Goal: Task Accomplishment & Management: Manage account settings

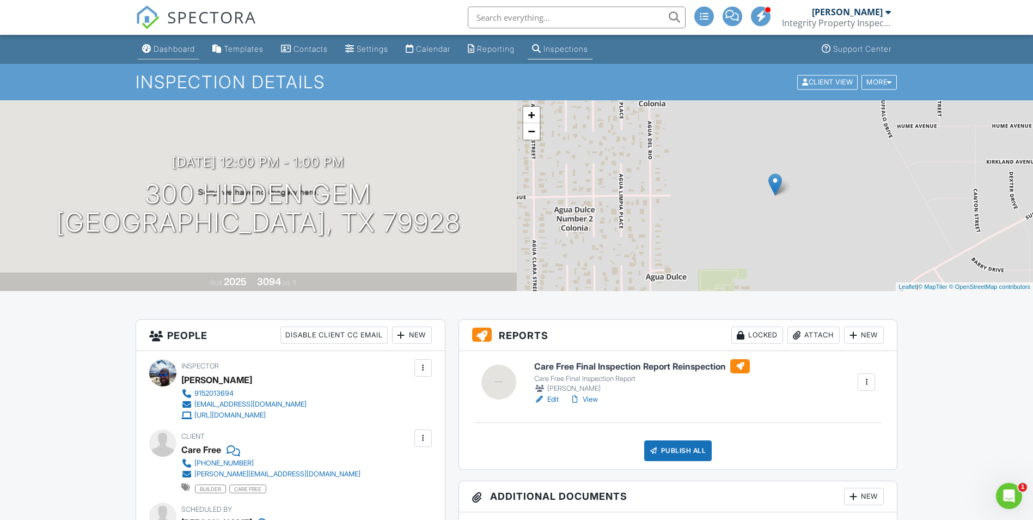
click at [164, 49] on div "Dashboard" at bounding box center [174, 48] width 41 height 9
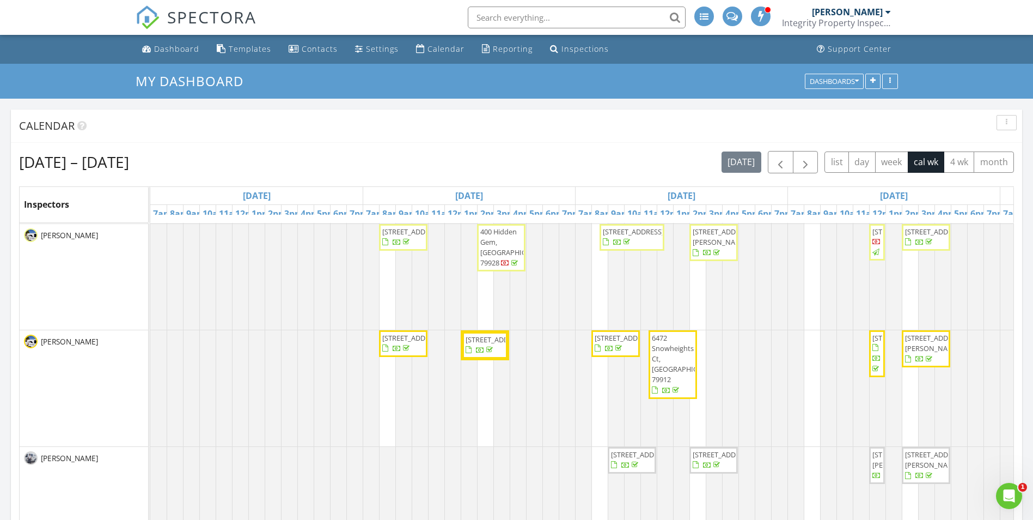
scroll to position [327, 0]
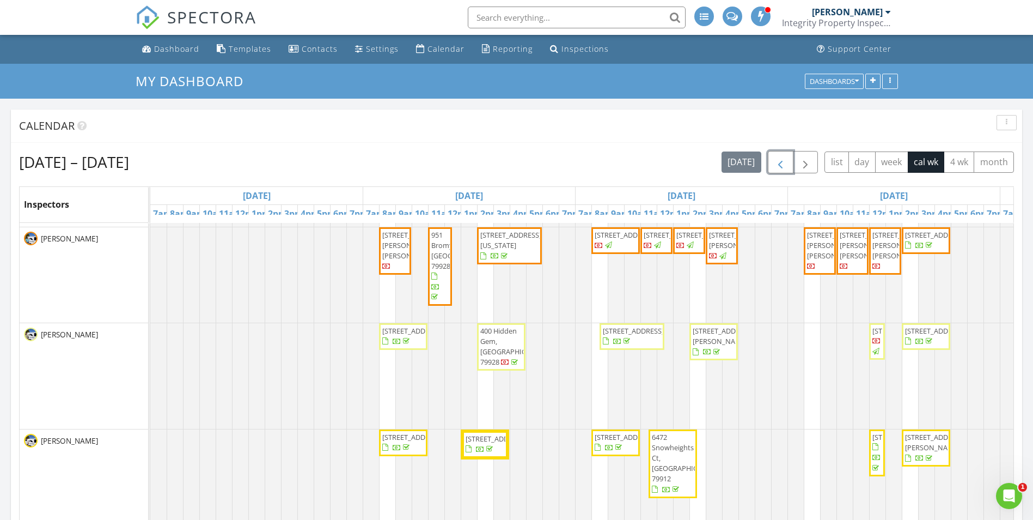
click at [785, 163] on span "button" at bounding box center [780, 162] width 13 height 13
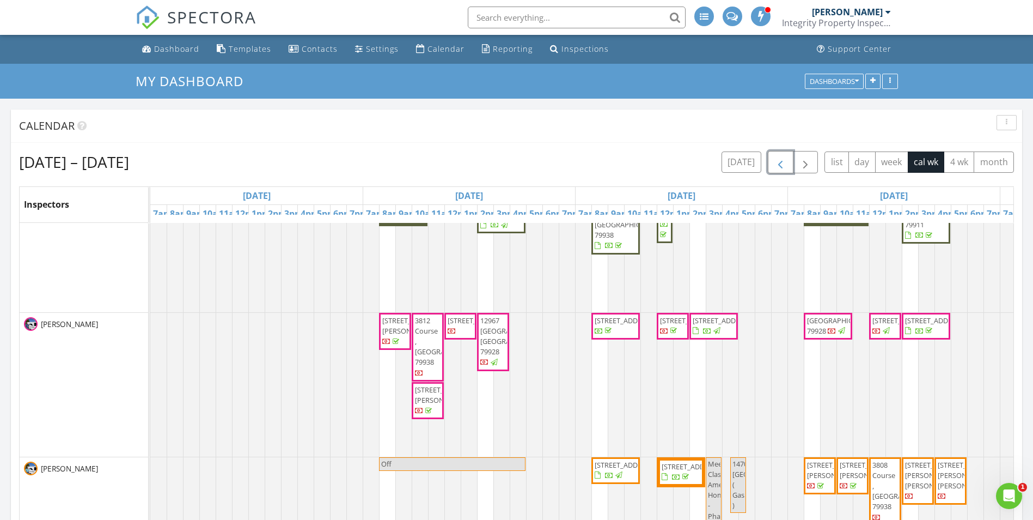
scroll to position [0, 0]
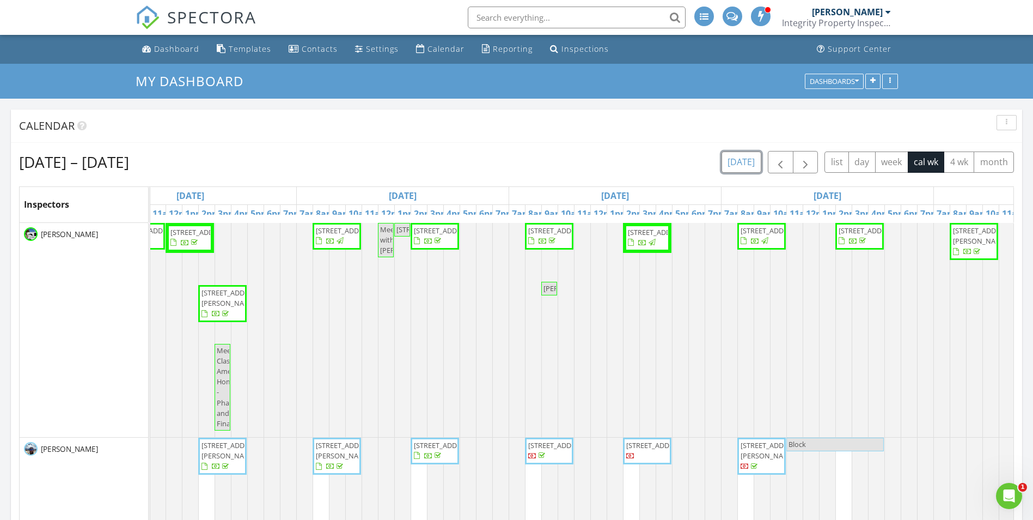
click at [753, 161] on button "today" at bounding box center [742, 161] width 40 height 21
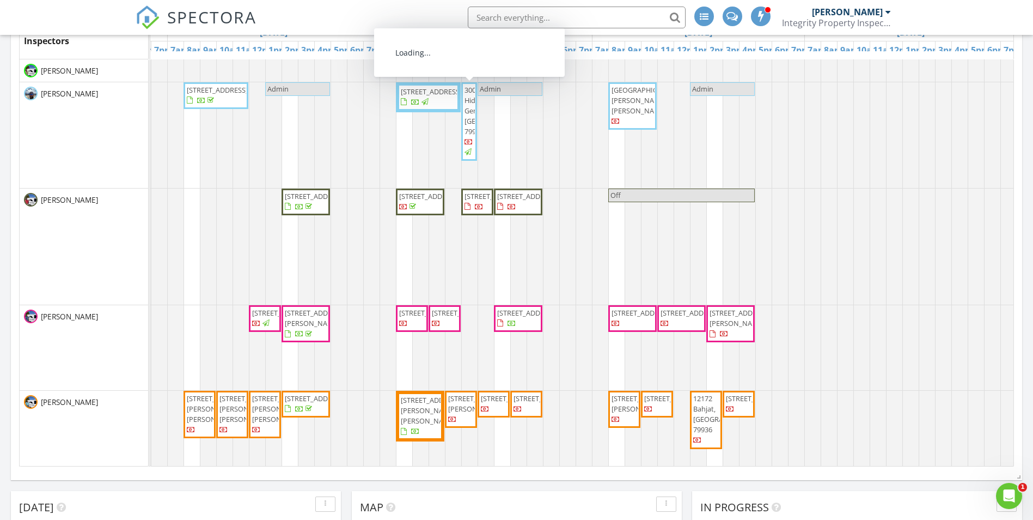
click at [466, 126] on span "300 Hidden Gem, El Paso 79928" at bounding box center [499, 111] width 69 height 52
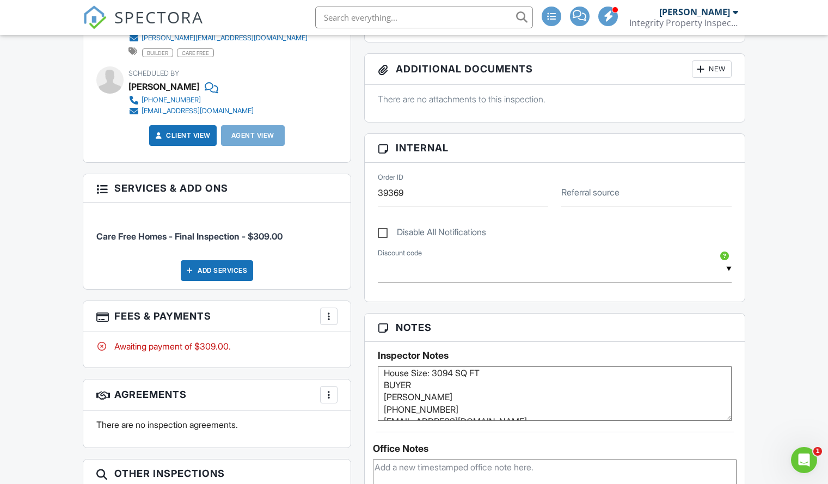
scroll to position [54, 0]
drag, startPoint x: 384, startPoint y: 397, endPoint x: 510, endPoint y: 396, distance: 125.3
click at [510, 396] on textarea "Private inspection has been scheduled for 08/22 at 8:00 am Buyers MAY be presen…" at bounding box center [555, 394] width 354 height 54
drag, startPoint x: 386, startPoint y: 391, endPoint x: 499, endPoint y: 393, distance: 112.7
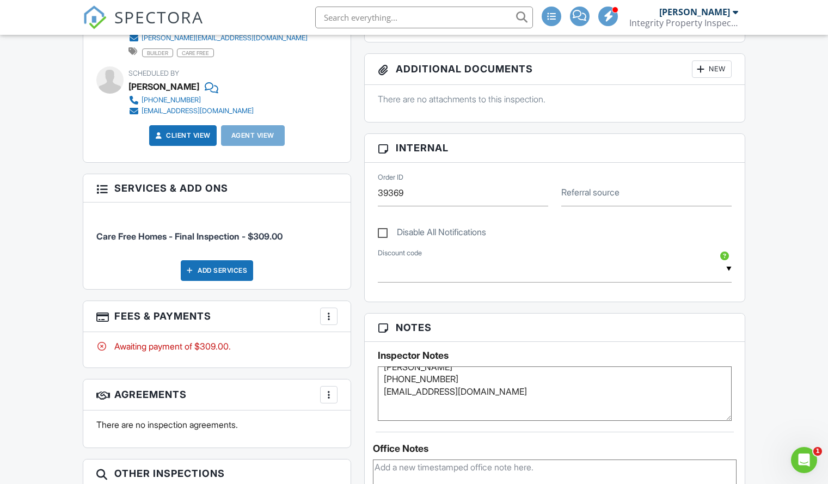
click at [499, 393] on textarea "Private inspection has been scheduled for 08/22 at 8:00 am Buyers MAY be presen…" at bounding box center [555, 394] width 354 height 54
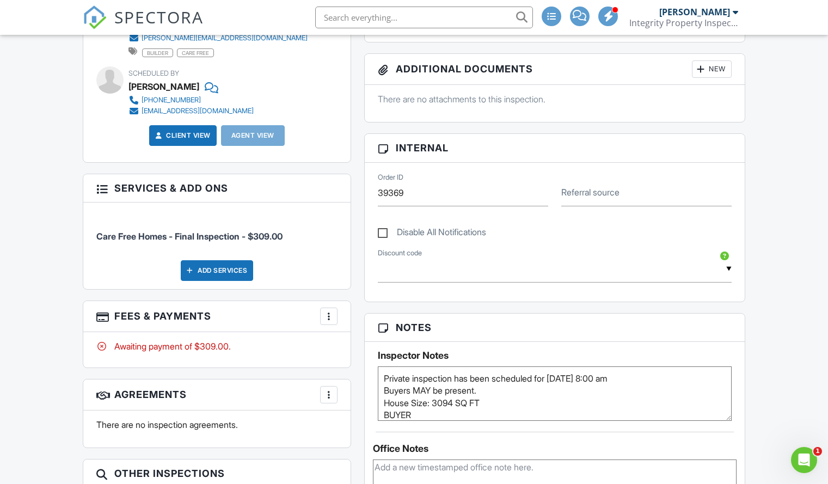
scroll to position [0, 0]
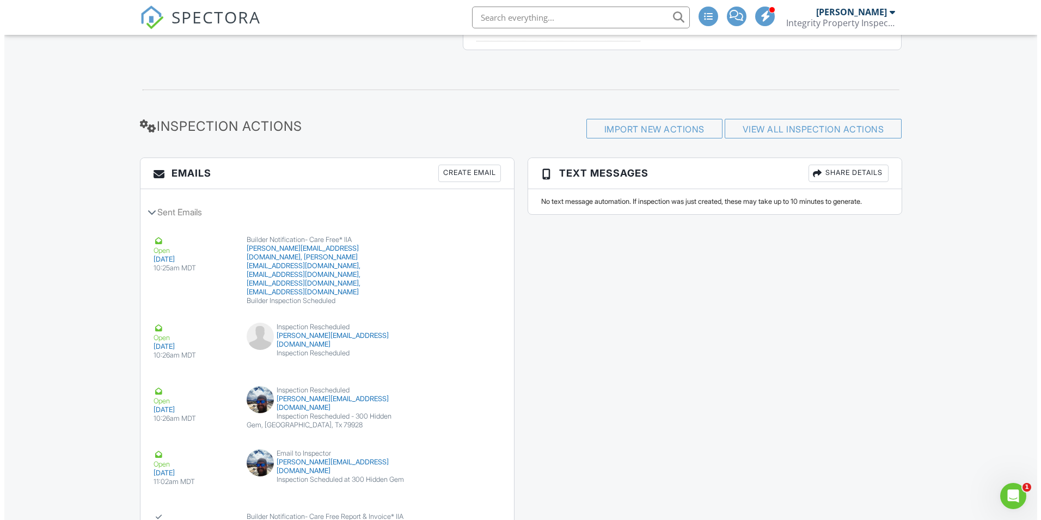
scroll to position [1253, 0]
click at [481, 175] on div "Create Email" at bounding box center [465, 170] width 63 height 17
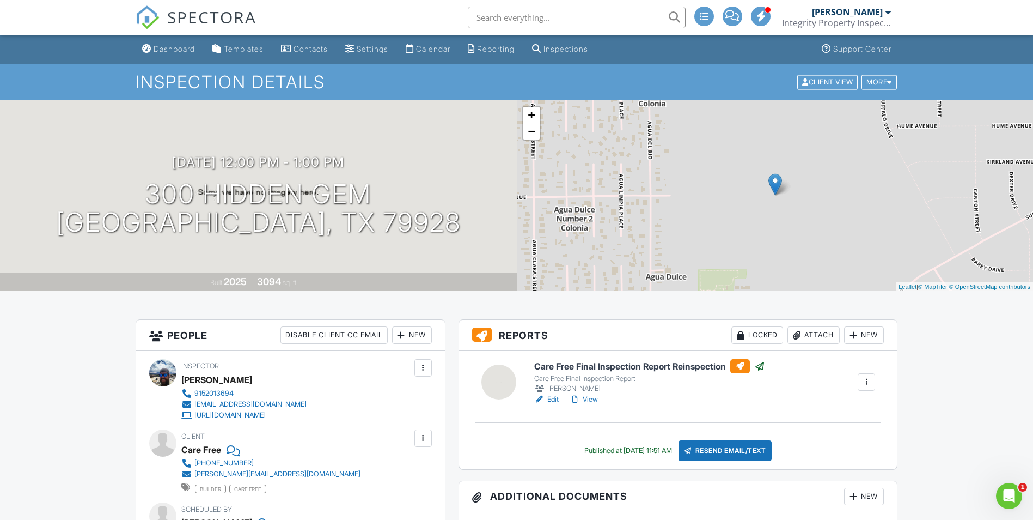
click at [166, 52] on div "Dashboard" at bounding box center [174, 48] width 41 height 9
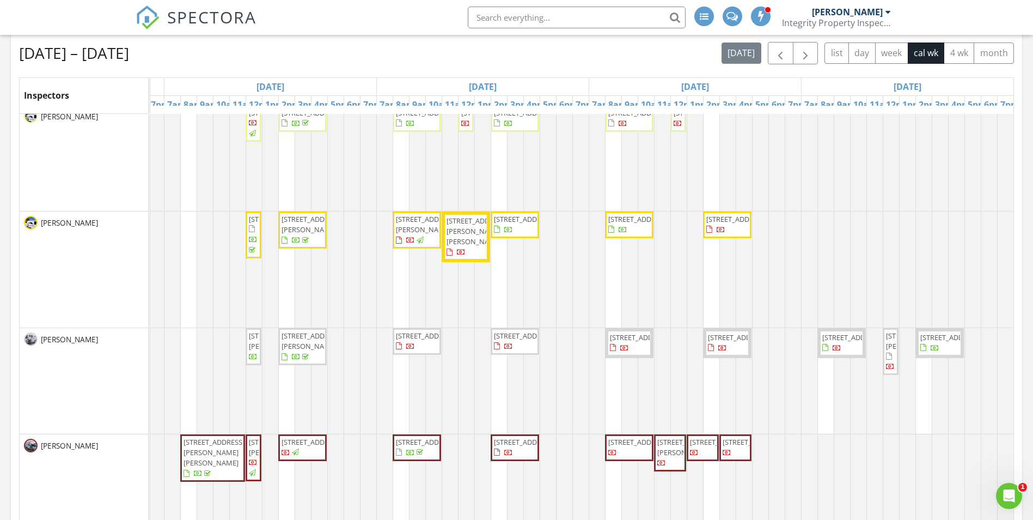
click at [414, 345] on span "7705 Maple Landing Court, El Paso 79912" at bounding box center [417, 341] width 44 height 21
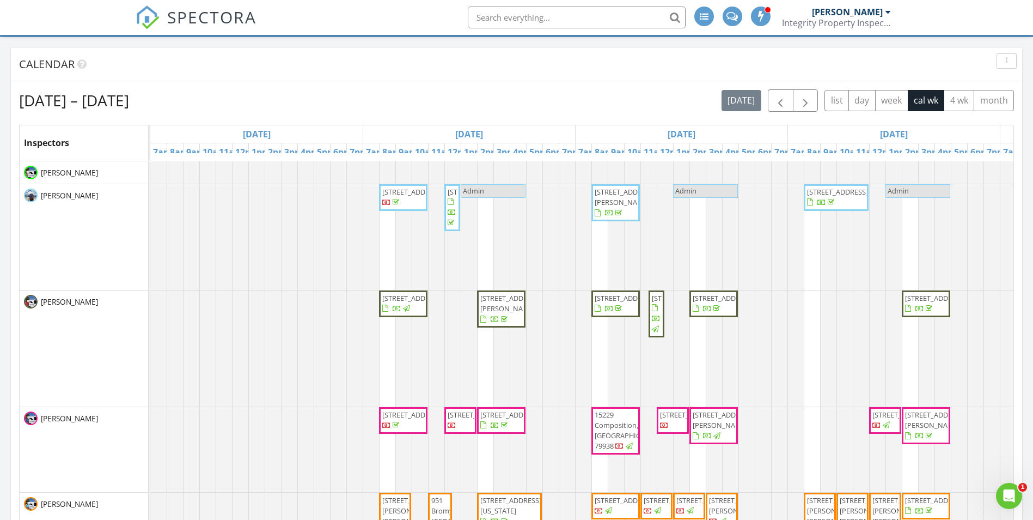
scroll to position [163, 0]
